Goal: Check status: Check status

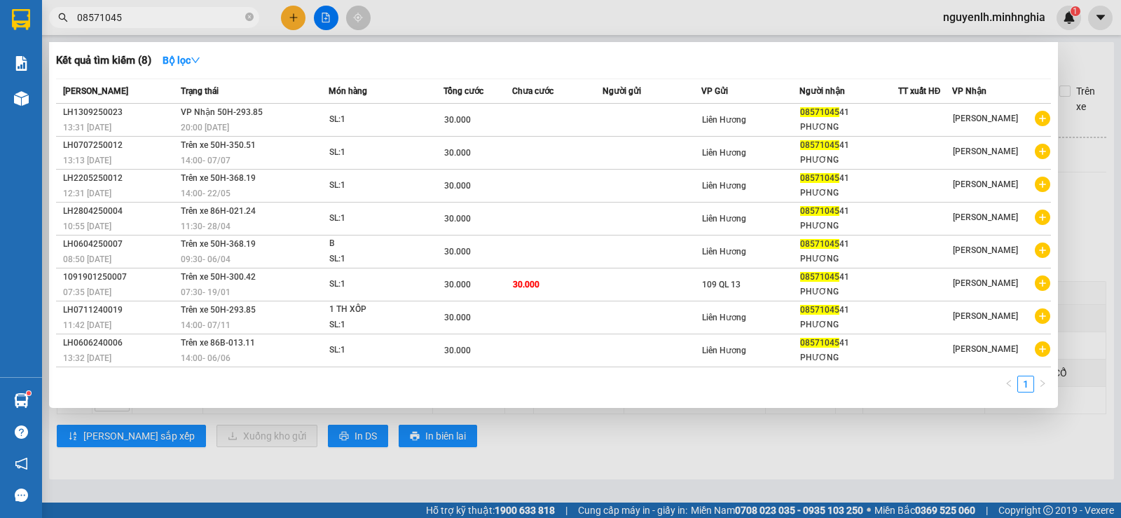
click at [160, 12] on input "08571045" at bounding box center [159, 17] width 165 height 15
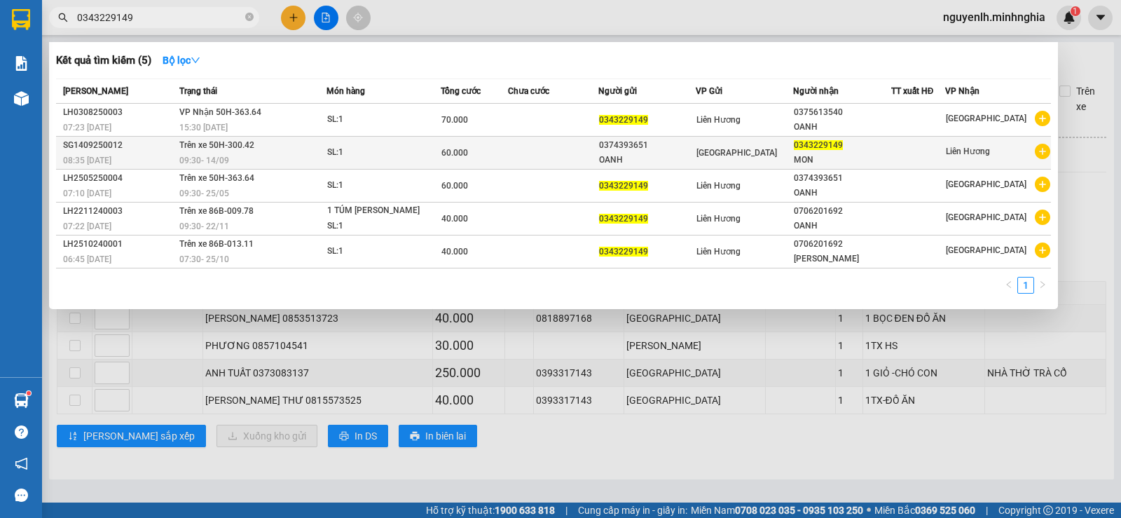
type input "0343229149"
click at [681, 160] on div "OANH" at bounding box center [647, 160] width 96 height 15
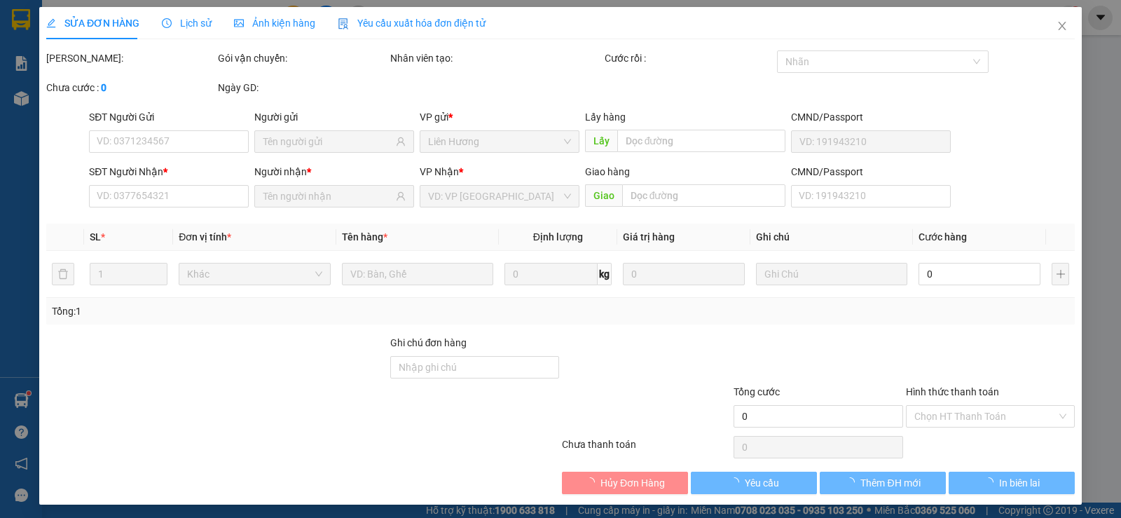
type input "0374393651"
type input "OANH"
type input "0343229149"
type input "MON"
type input "60.000"
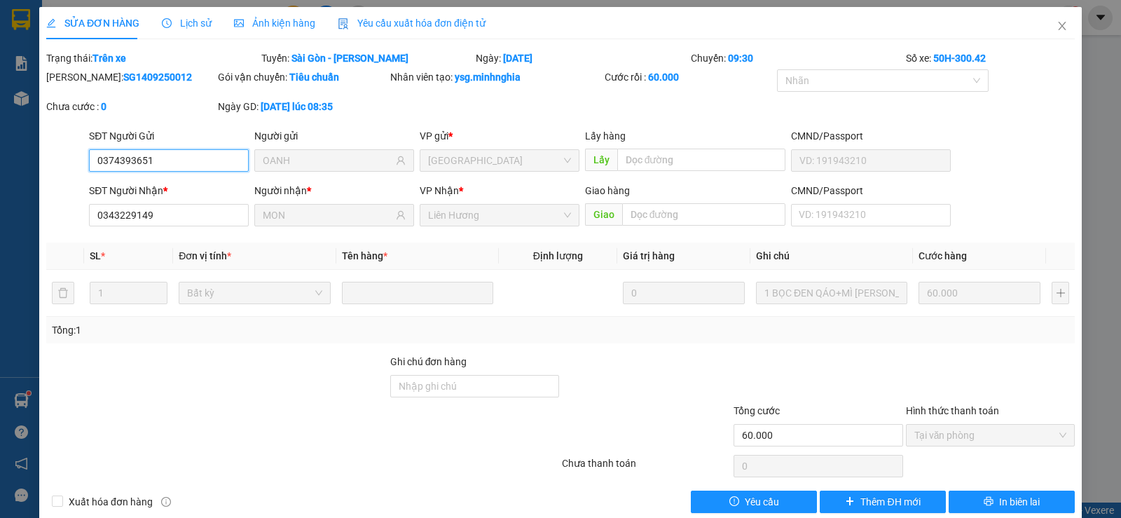
scroll to position [22, 0]
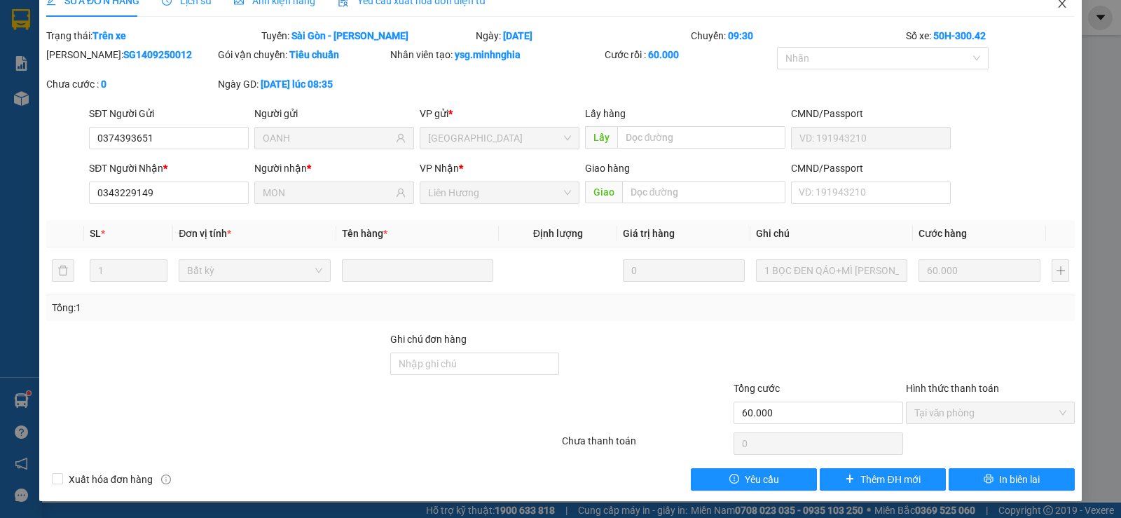
click at [1058, 4] on span "Close" at bounding box center [1061, 4] width 39 height 39
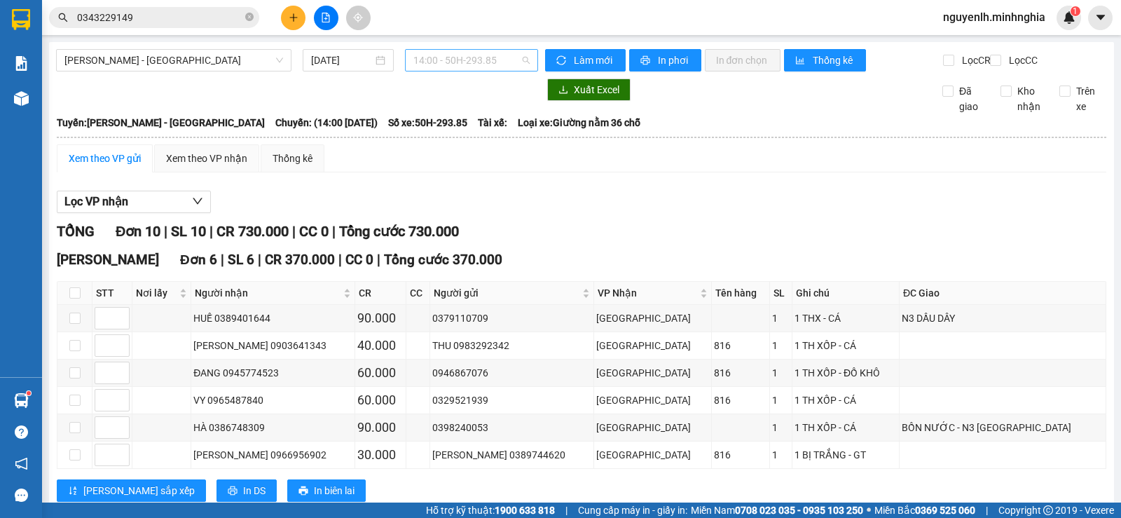
click at [463, 62] on span "14:00 - 50H-293.85" at bounding box center [471, 60] width 116 height 21
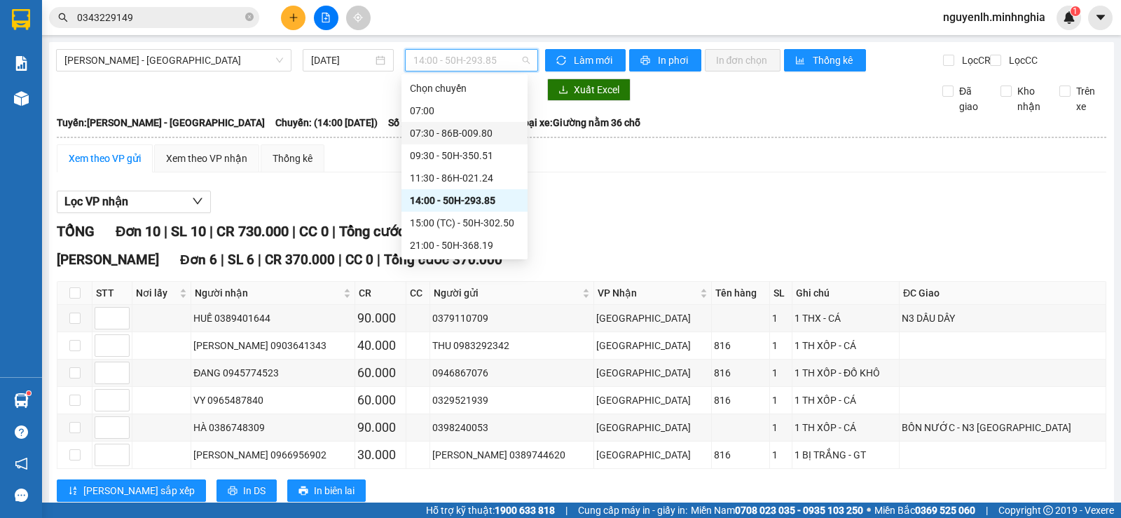
click at [457, 128] on div "07:30 - 86B-009.80" at bounding box center [464, 132] width 109 height 15
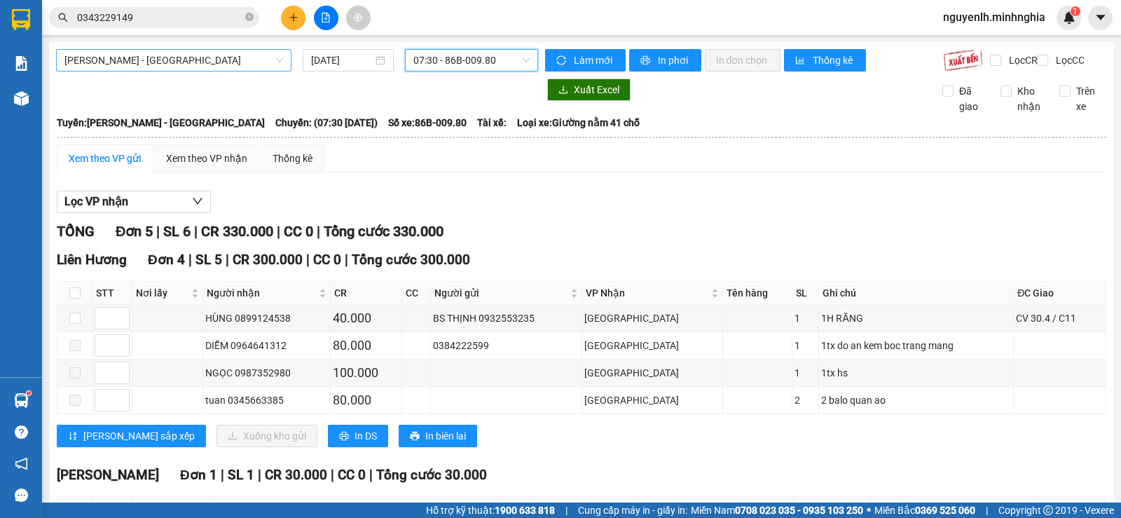
click at [170, 57] on span "[PERSON_NAME] - [GEOGRAPHIC_DATA]" at bounding box center [173, 60] width 219 height 21
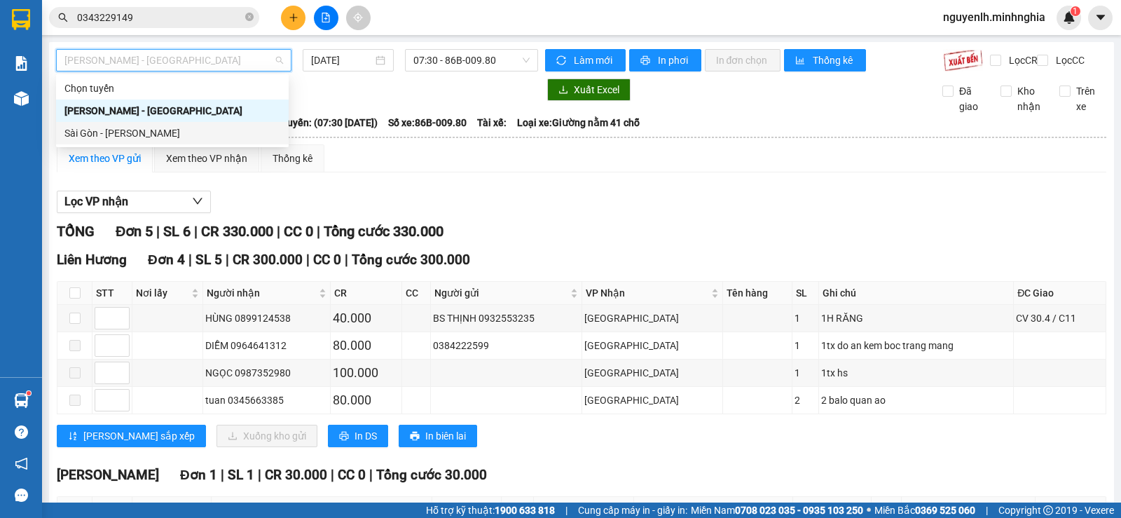
click at [160, 135] on div "Sài Gòn - [PERSON_NAME]" at bounding box center [172, 132] width 216 height 15
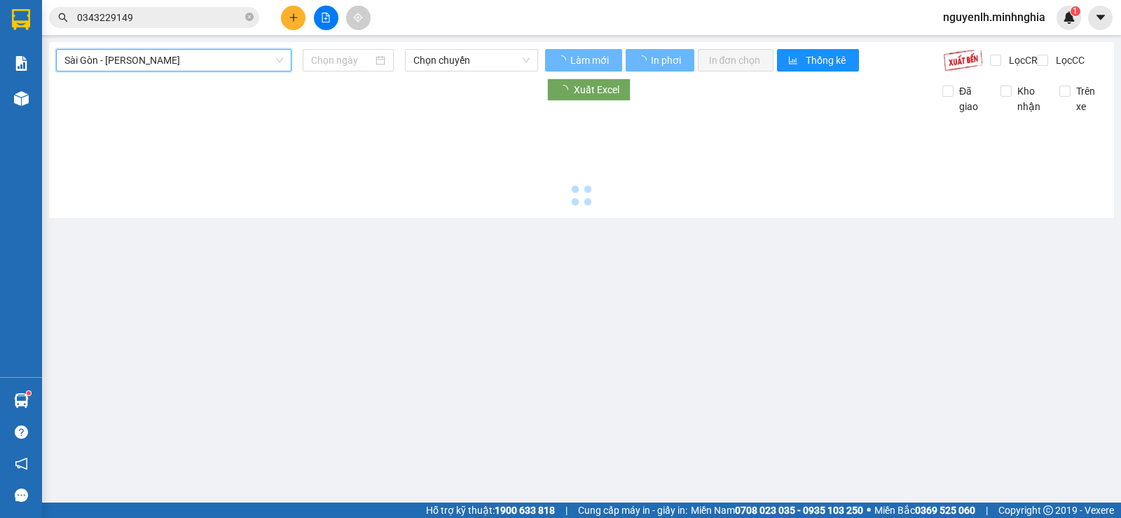
type input "[DATE]"
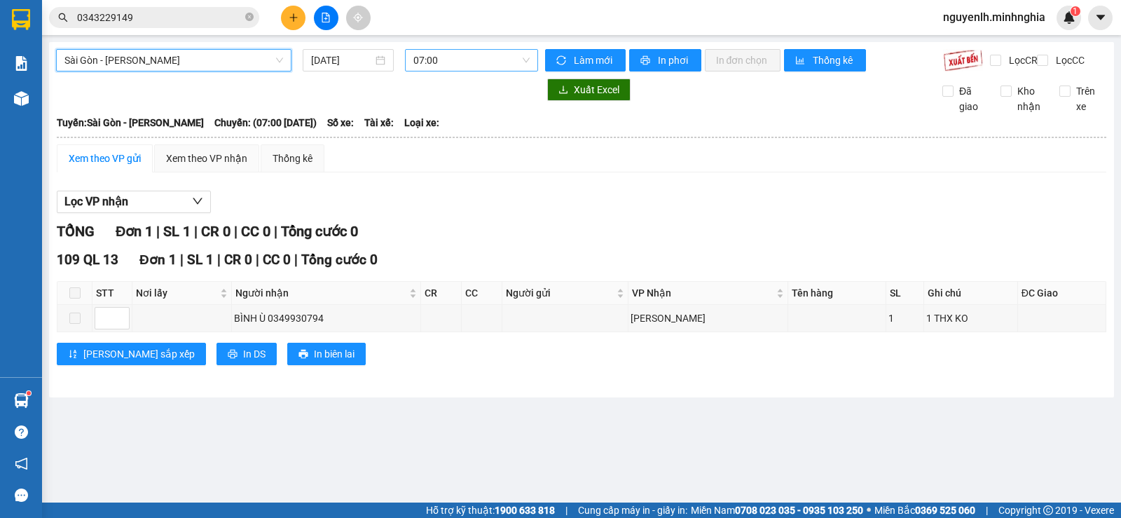
click at [457, 59] on span "07:00" at bounding box center [471, 60] width 116 height 21
click at [446, 68] on span "07:00" at bounding box center [471, 60] width 116 height 21
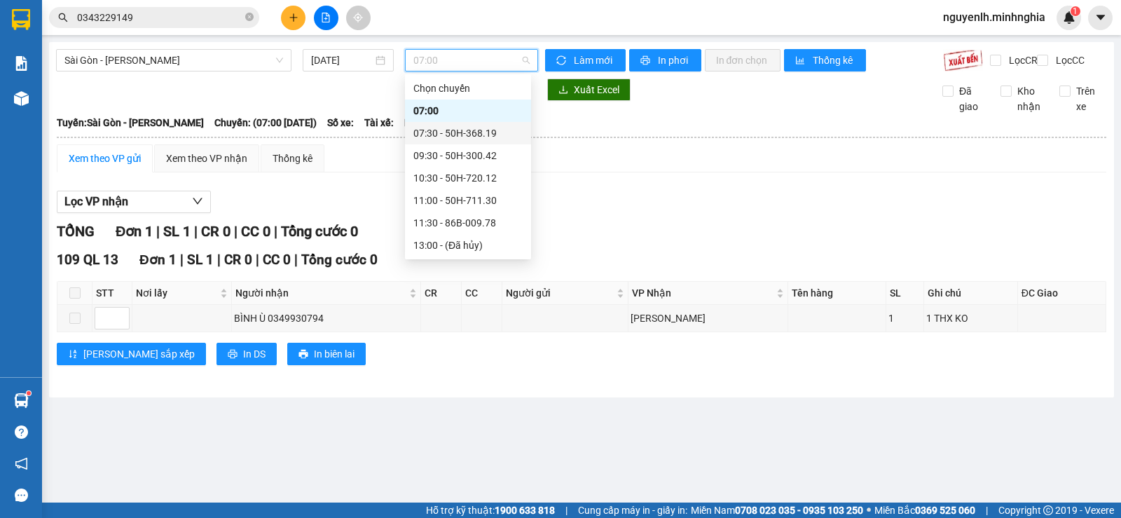
click at [468, 132] on div "07:30 - 50H-368.19" at bounding box center [467, 132] width 109 height 15
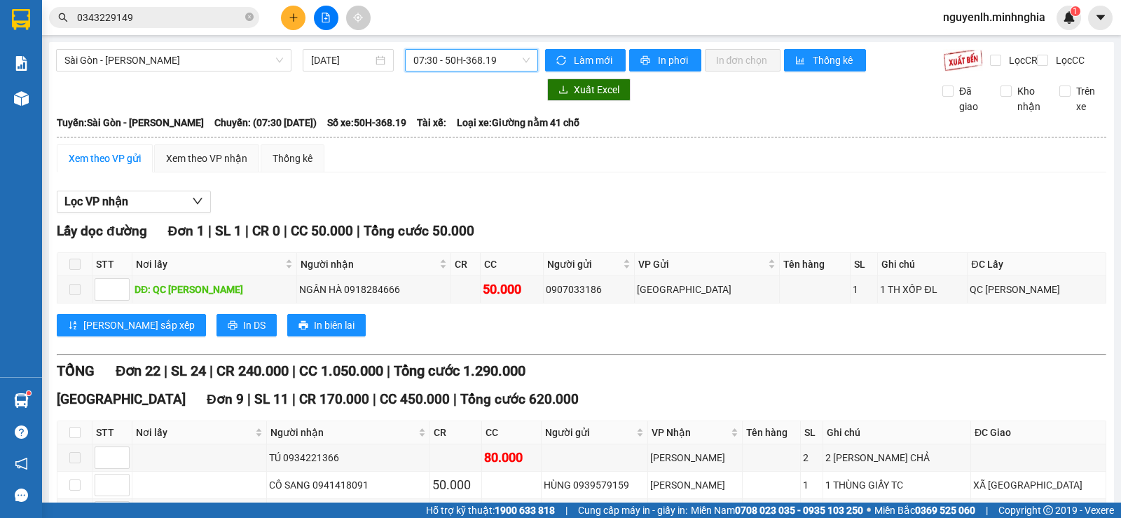
click at [105, 166] on div "Xem theo VP gửi" at bounding box center [105, 158] width 72 height 15
click at [213, 163] on div "Xem theo VP nhận" at bounding box center [206, 158] width 81 height 15
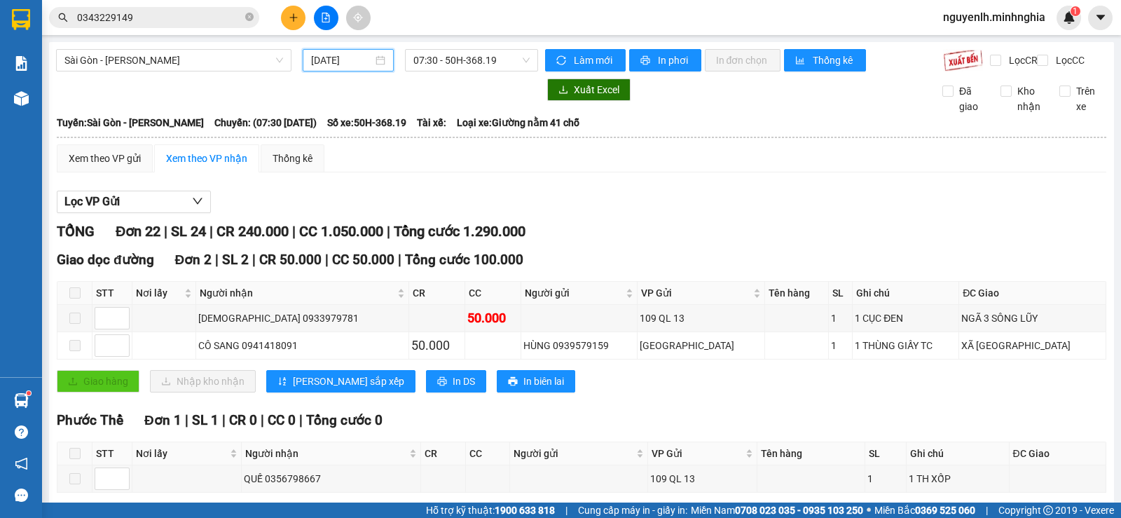
click at [341, 62] on input "[DATE]" at bounding box center [342, 60] width 62 height 15
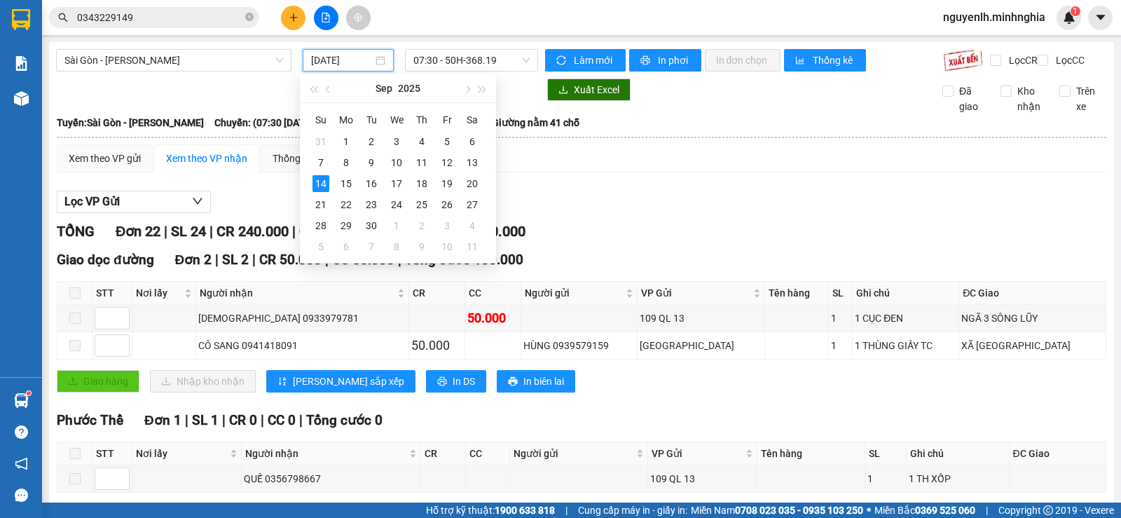
click at [571, 205] on div "Lọc VP Gửi" at bounding box center [581, 202] width 1049 height 23
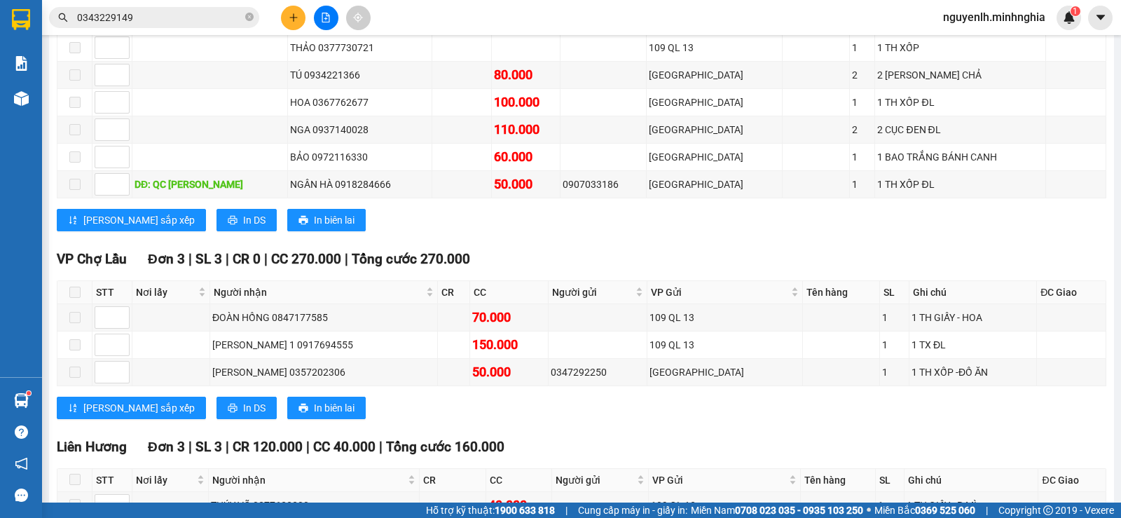
scroll to position [911, 0]
